Goal: Task Accomplishment & Management: Use online tool/utility

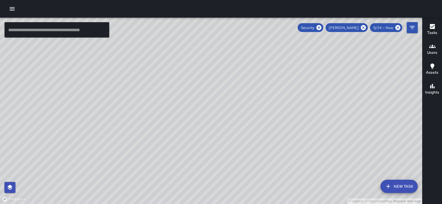
scroll to position [136, 0]
click at [434, 32] on h6 "Tasks" at bounding box center [433, 33] width 10 height 6
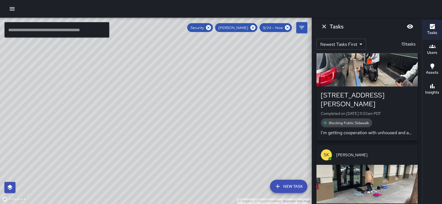
scroll to position [397, 0]
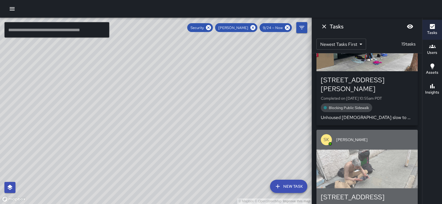
click at [368, 152] on div "button" at bounding box center [367, 169] width 101 height 39
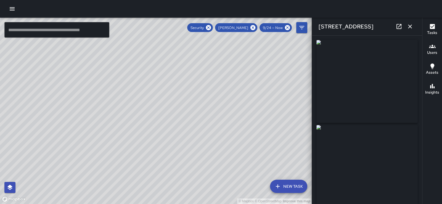
type input "**********"
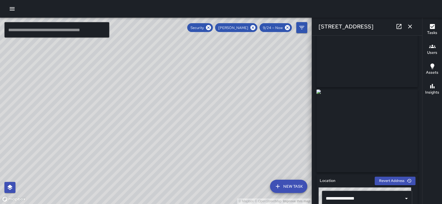
scroll to position [34, 0]
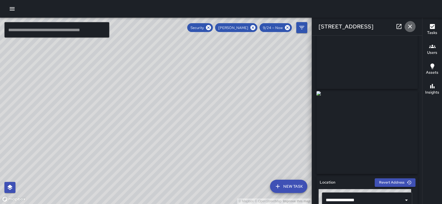
click at [411, 29] on icon "button" at bounding box center [410, 26] width 7 height 7
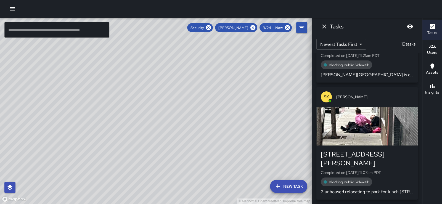
scroll to position [220, 0]
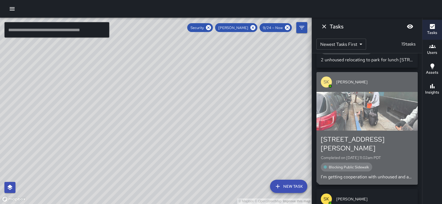
click at [383, 106] on div "button" at bounding box center [367, 111] width 101 height 39
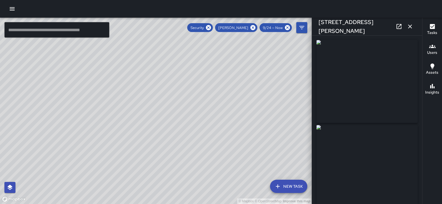
type input "**********"
click at [407, 98] on img at bounding box center [367, 81] width 101 height 83
drag, startPoint x: 237, startPoint y: 107, endPoint x: 214, endPoint y: 65, distance: 47.9
click at [214, 65] on div "© Mapbox © OpenStreetMap Improve this map" at bounding box center [156, 111] width 312 height 187
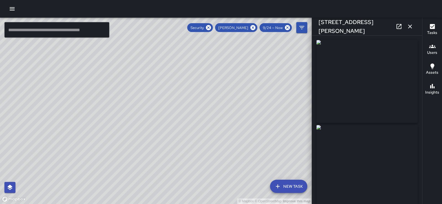
drag, startPoint x: 214, startPoint y: 65, endPoint x: 222, endPoint y: 63, distance: 8.2
click at [222, 63] on div "© Mapbox © OpenStreetMap Improve this map" at bounding box center [156, 111] width 312 height 187
click at [410, 25] on icon "button" at bounding box center [410, 26] width 7 height 7
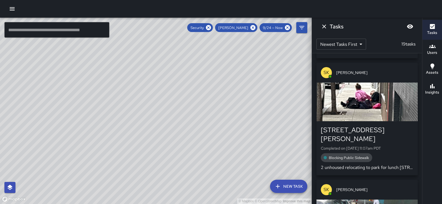
scroll to position [109, 0]
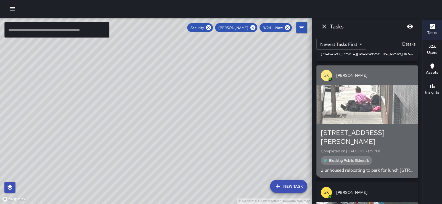
click at [372, 99] on div "button" at bounding box center [367, 104] width 101 height 39
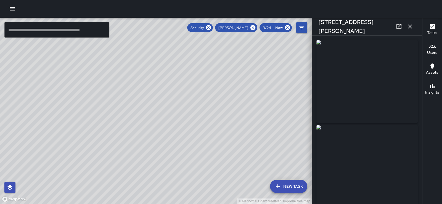
type input "**********"
click at [409, 28] on icon "button" at bounding box center [410, 26] width 7 height 7
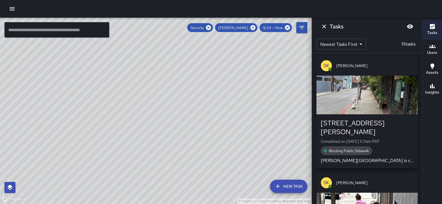
scroll to position [0, 0]
